Goal: Transaction & Acquisition: Purchase product/service

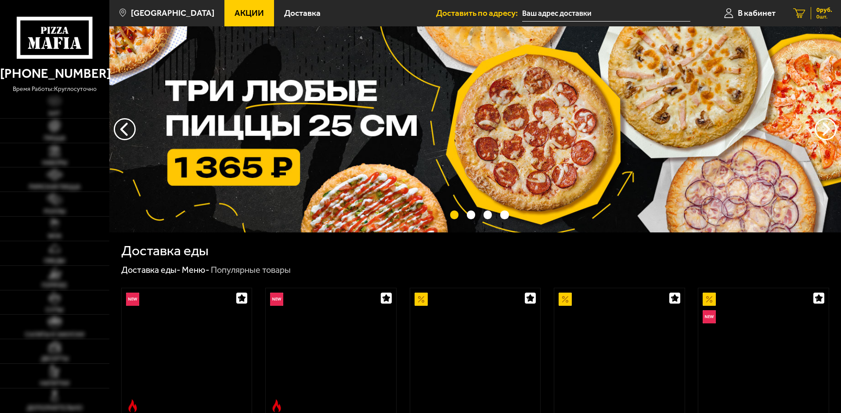
click at [826, 7] on span "0 руб." at bounding box center [824, 10] width 16 height 6
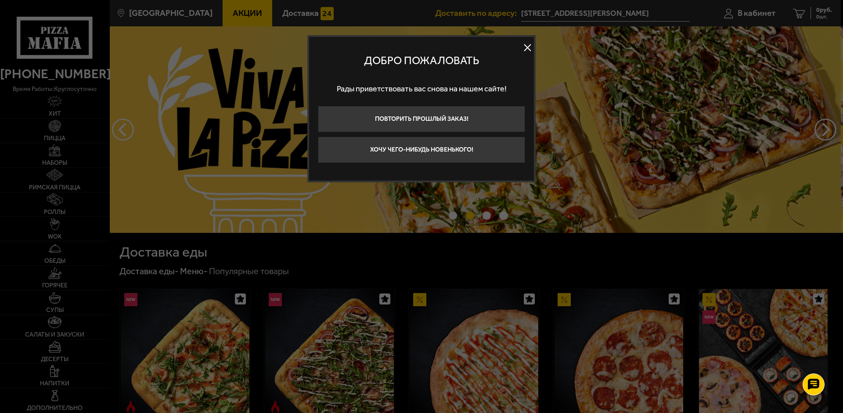
click at [527, 50] on button at bounding box center [527, 47] width 13 height 13
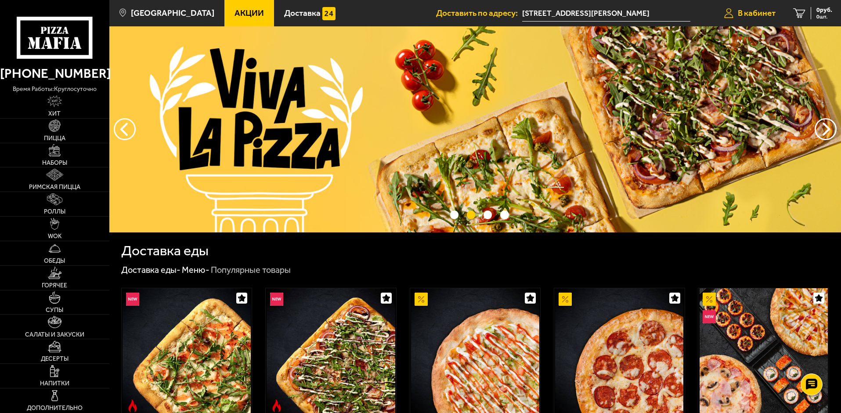
click at [759, 17] on span "В кабинет" at bounding box center [757, 13] width 38 height 8
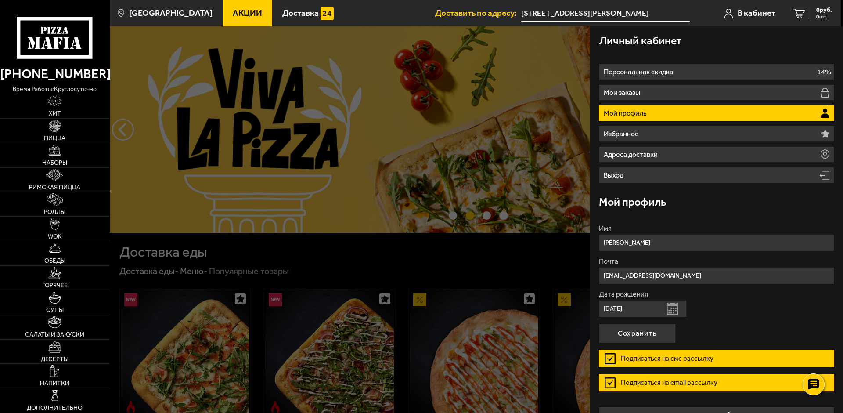
click at [48, 182] on link "Римская пицца" at bounding box center [55, 180] width 110 height 24
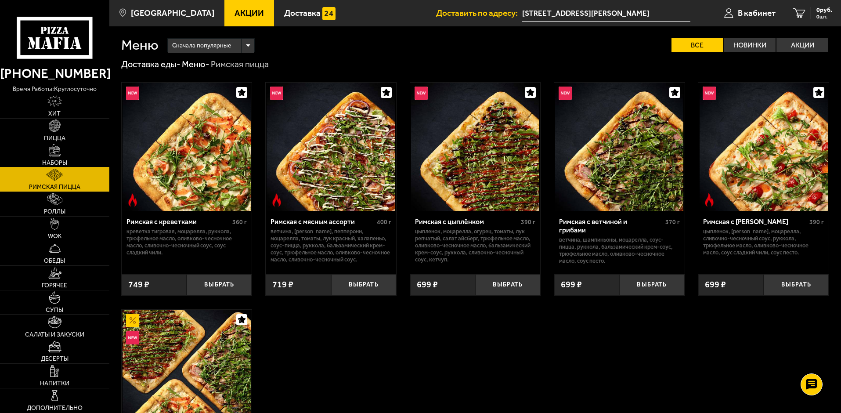
click at [57, 157] on link "Наборы" at bounding box center [54, 155] width 109 height 24
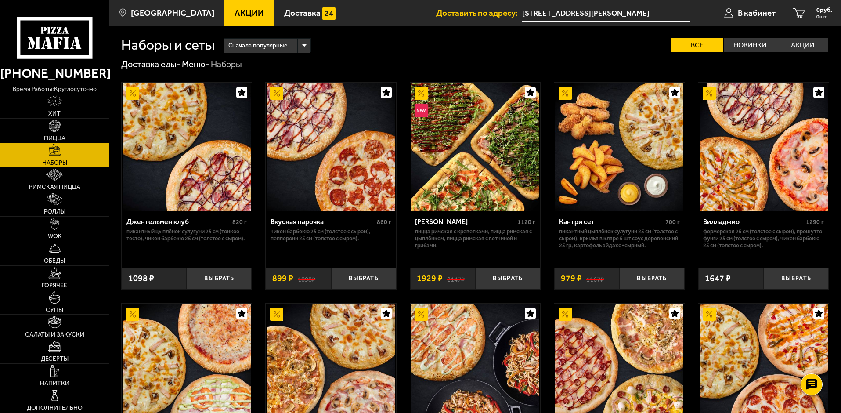
click at [486, 155] on img at bounding box center [475, 147] width 128 height 128
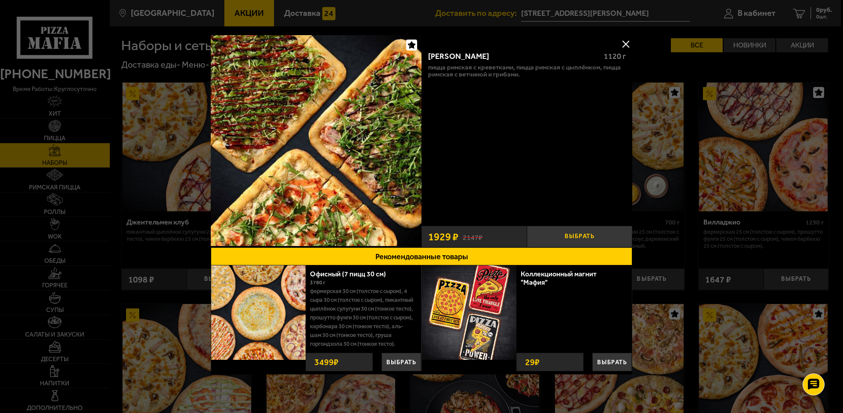
click at [578, 234] on button "Выбрать" at bounding box center [579, 237] width 105 height 22
click at [627, 43] on button at bounding box center [625, 43] width 13 height 13
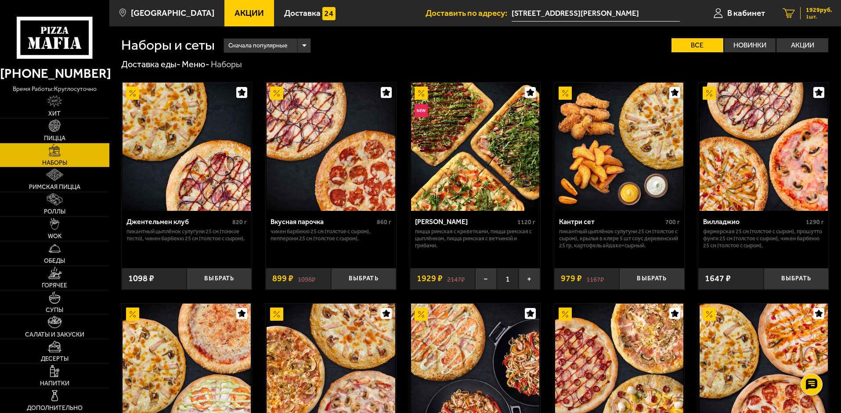
click at [817, 11] on span "1929 руб." at bounding box center [819, 10] width 26 height 6
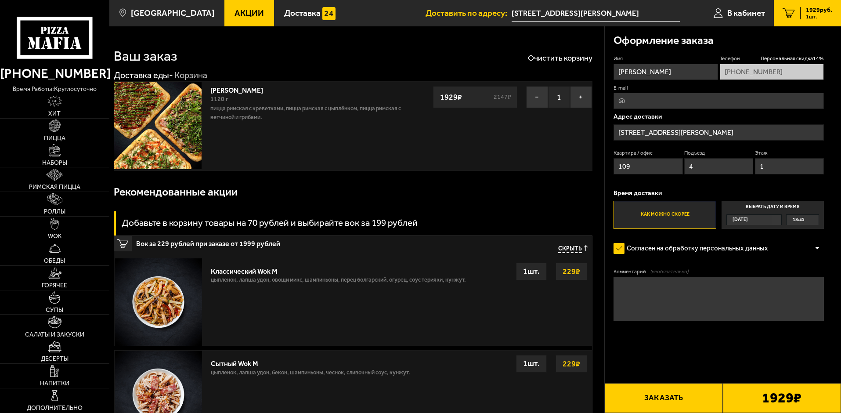
click at [672, 398] on button "Заказать" at bounding box center [663, 398] width 118 height 30
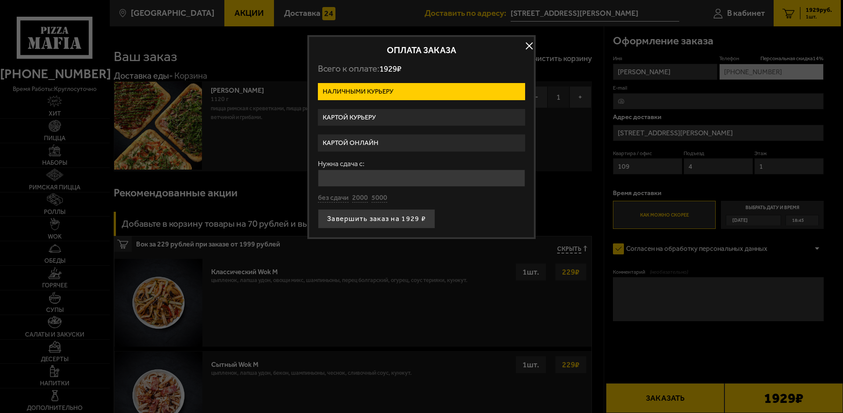
click at [374, 147] on label "Картой онлайн" at bounding box center [421, 142] width 207 height 17
click at [0, 0] on input "Картой онлайн" at bounding box center [0, 0] width 0 height 0
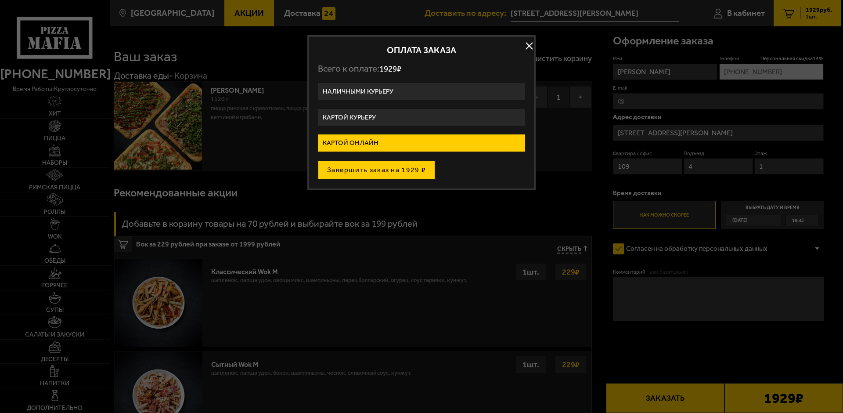
click at [388, 172] on button "Завершить заказ на 1929 ₽" at bounding box center [376, 169] width 117 height 19
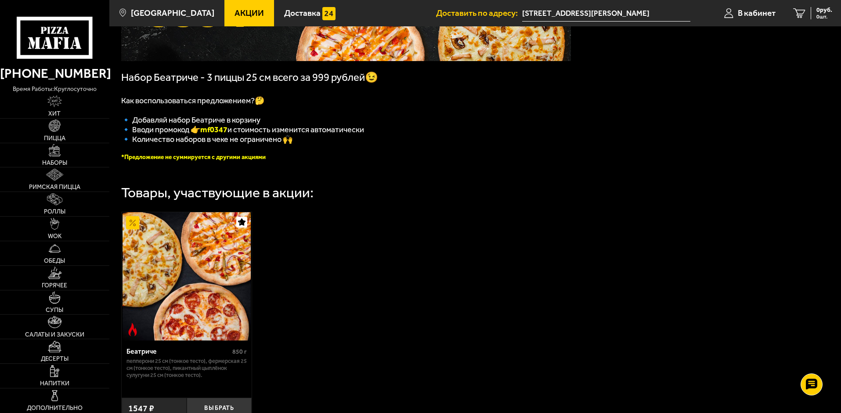
scroll to position [176, 0]
